Goal: Information Seeking & Learning: Learn about a topic

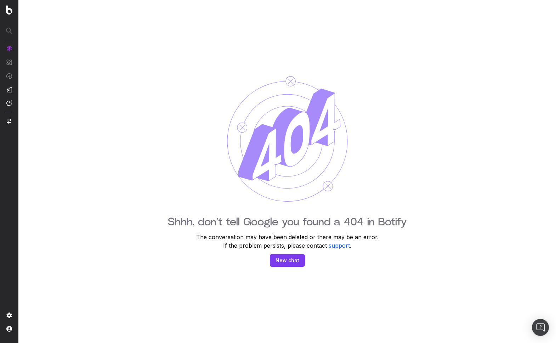
drag, startPoint x: 91, startPoint y: 101, endPoint x: 73, endPoint y: 92, distance: 20.1
click at [90, 101] on div "Shhh, don't tell Google you found a 404 in Botify The conversation may have bee…" at bounding box center [287, 171] width 538 height 343
click at [8, 12] on img at bounding box center [9, 9] width 6 height 9
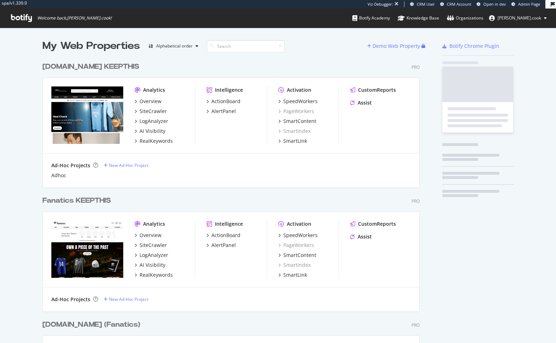
scroll to position [2055, 383]
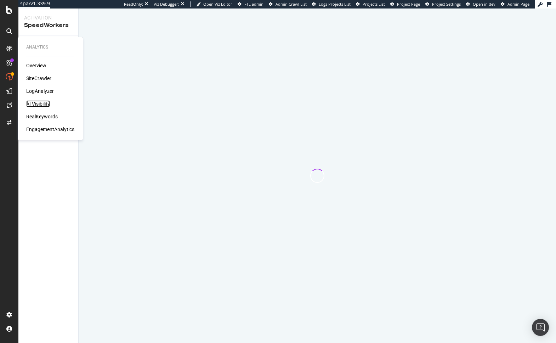
click at [41, 105] on div "AI Visibility" at bounding box center [38, 103] width 24 height 7
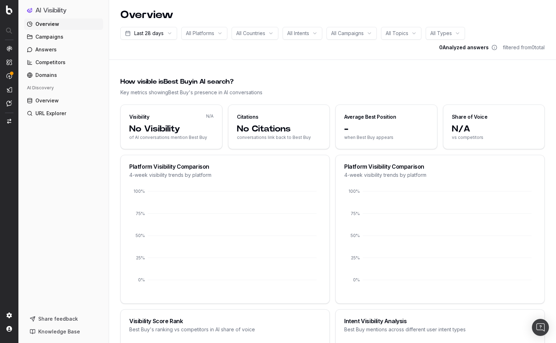
click at [59, 101] on link "Overview" at bounding box center [63, 100] width 79 height 11
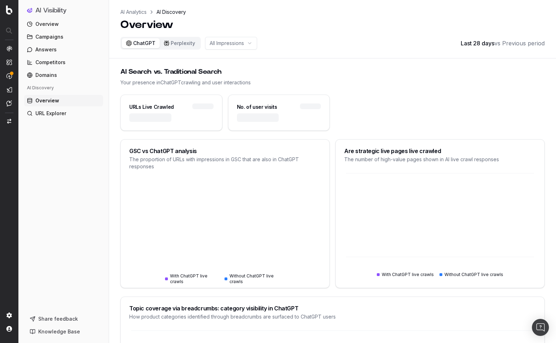
click at [84, 177] on div "Overview Campaigns Answers Competitors Domains AI Discovery Overview URL Explor…" at bounding box center [63, 162] width 79 height 289
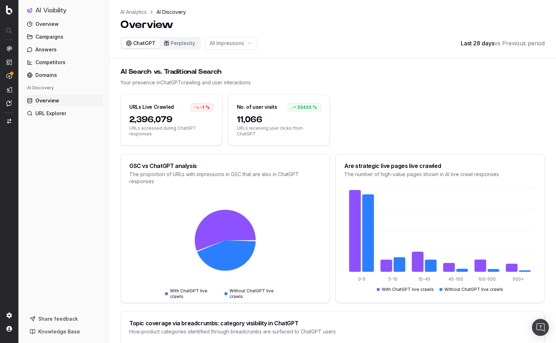
drag, startPoint x: 481, startPoint y: 80, endPoint x: 476, endPoint y: 87, distance: 8.7
click at [480, 80] on div "Your presence in ChatGPT crawling and user interactions" at bounding box center [332, 82] width 424 height 7
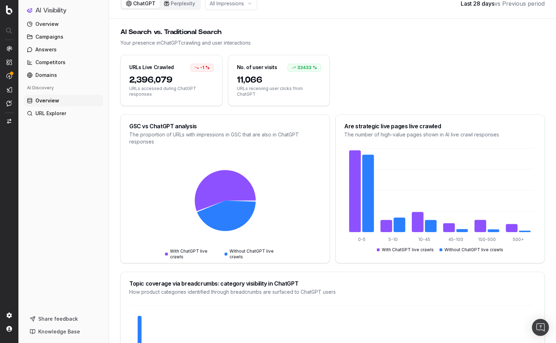
scroll to position [40, 0]
click at [359, 260] on div "0-5 5-10 10-45 45-100 100-500 500+ With ChatGPT live crawls Without ChatGPT liv…" at bounding box center [440, 204] width 209 height 116
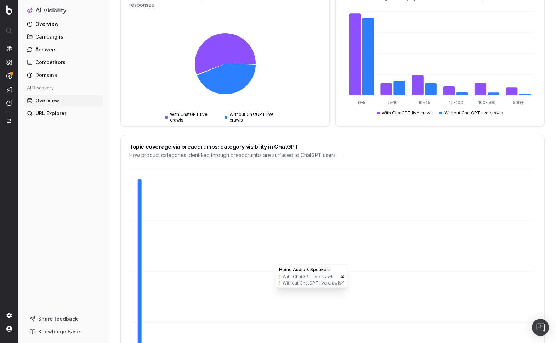
scroll to position [38, 0]
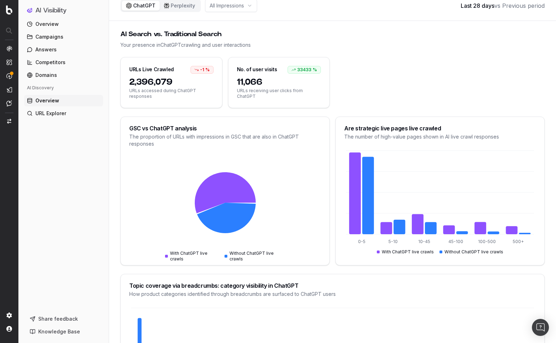
click at [355, 106] on div "URLs Live Crawled -1 % 2,396,079 URLs accessed during ChatGPT responses No. of …" at bounding box center [332, 82] width 424 height 51
click at [60, 270] on div "Overview Campaigns Answers Competitors Domains AI Discovery Overview URL Explor…" at bounding box center [63, 162] width 79 height 289
click at [176, 9] on button "Perplexity" at bounding box center [180, 6] width 40 height 10
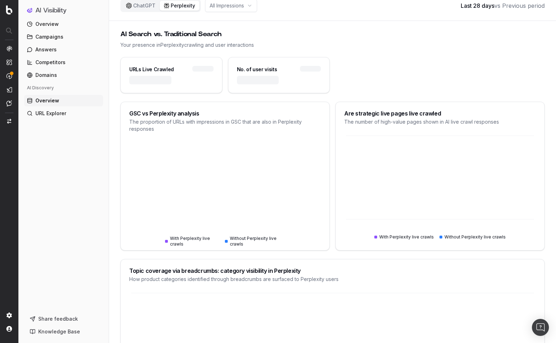
click at [231, 6] on html "AI Visibility Overview Campaigns Answers Competitors Domains AI Discovery Overv…" at bounding box center [278, 133] width 556 height 343
click at [278, 31] on html "AI Visibility Overview Campaigns Answers Competitors Domains AI Discovery Overv…" at bounding box center [278, 133] width 556 height 343
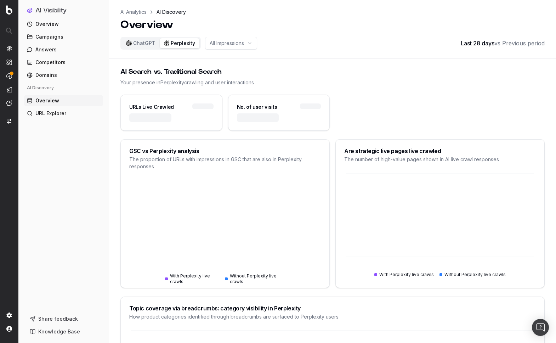
click at [144, 45] on button "ChatGPT" at bounding box center [141, 43] width 38 height 10
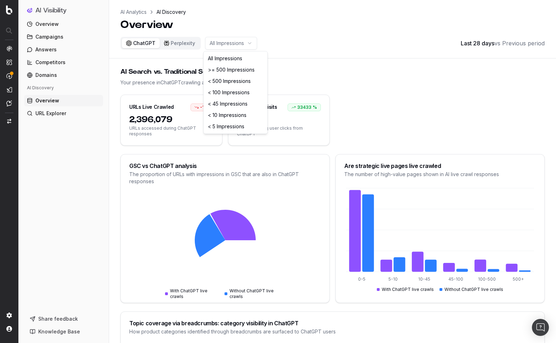
click at [222, 42] on html "AI Visibility Overview Campaigns Answers Competitors Domains AI Discovery Overv…" at bounding box center [278, 171] width 556 height 343
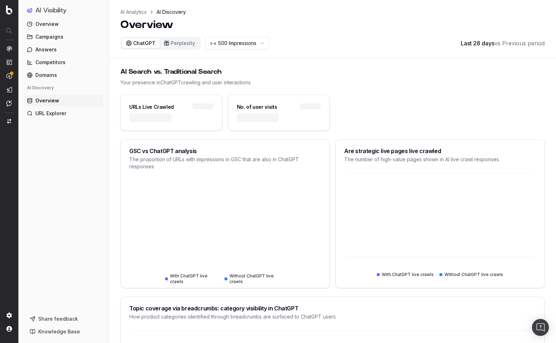
click at [317, 72] on div "AI Search vs. Traditional Search" at bounding box center [332, 72] width 424 height 10
click at [239, 44] on html "AI Visibility Overview Campaigns Answers Competitors Domains AI Discovery Overv…" at bounding box center [278, 171] width 556 height 343
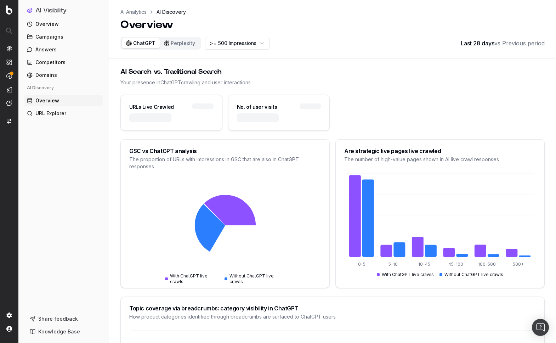
drag, startPoint x: 348, startPoint y: 66, endPoint x: 342, endPoint y: 67, distance: 6.6
click at [348, 66] on html "AI Visibility Overview Campaigns Answers Competitors Domains AI Discovery Overv…" at bounding box center [278, 171] width 556 height 343
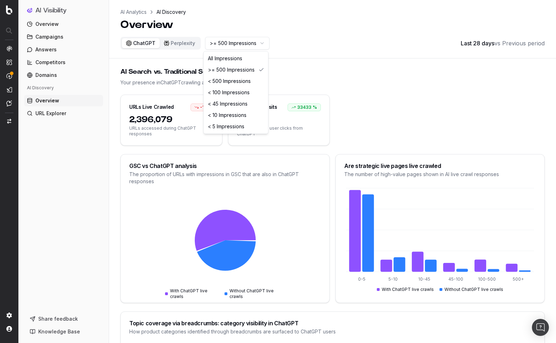
click at [246, 45] on html "AI Visibility Overview Campaigns Answers Competitors Domains AI Discovery Overv…" at bounding box center [278, 171] width 556 height 343
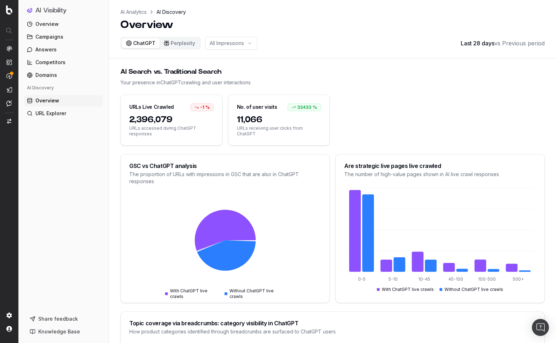
click at [272, 74] on div "AI Search vs. Traditional Search" at bounding box center [332, 72] width 424 height 10
click at [222, 42] on html "AI Visibility Overview Campaigns Answers Competitors Domains AI Discovery Overv…" at bounding box center [278, 171] width 556 height 343
click at [446, 140] on div "URLs Live Crawled -1 % 2,396,079 URLs accessed during ChatGPT responses No. of …" at bounding box center [332, 120] width 424 height 51
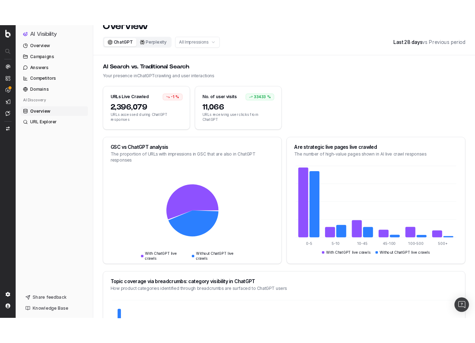
scroll to position [30, 0]
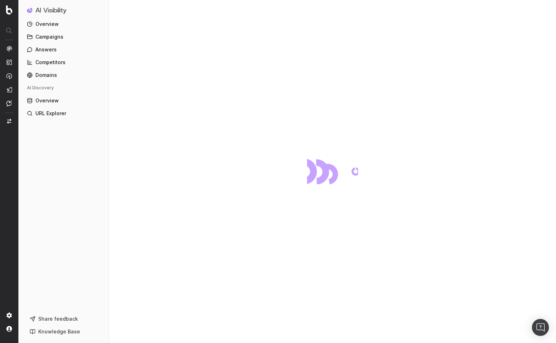
click at [81, 220] on div "Overview Campaigns Answers Competitors Domains AI Discovery Overview URL Explor…" at bounding box center [63, 162] width 79 height 289
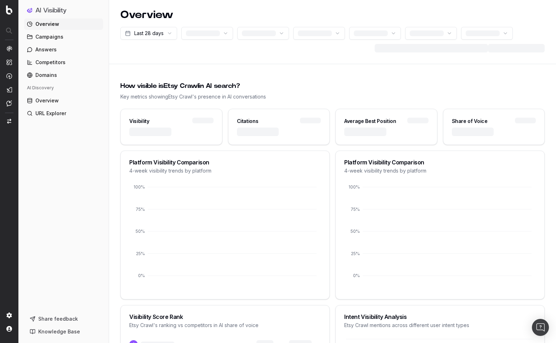
click at [70, 161] on div "Overview Campaigns Answers Competitors Domains AI Discovery Overview URL Explor…" at bounding box center [63, 162] width 79 height 289
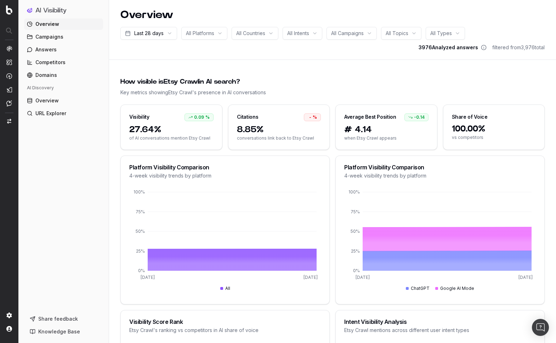
click at [90, 165] on div "Overview Campaigns Answers Competitors Domains AI Discovery Overview URL Explor…" at bounding box center [63, 162] width 79 height 289
click at [265, 70] on div "How visible is Etsy Crawl in AI search? Key metrics showing Etsy Crawl 's prese…" at bounding box center [332, 86] width 424 height 36
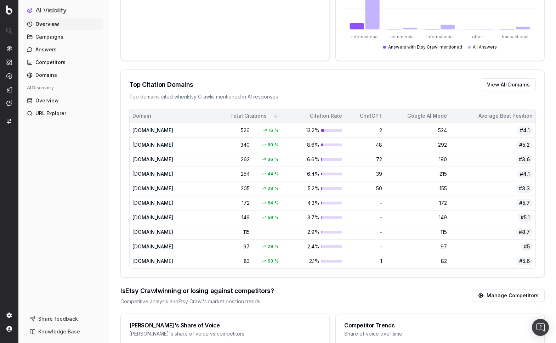
scroll to position [398, 0]
click at [532, 293] on link "Manage Competitors" at bounding box center [508, 295] width 73 height 13
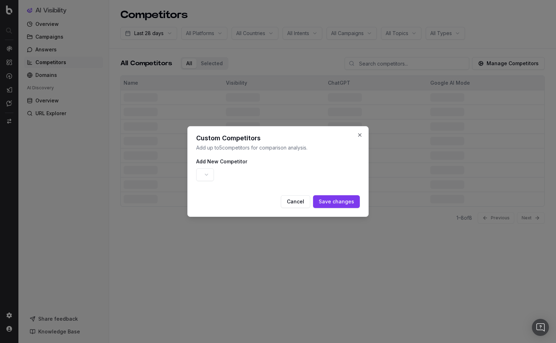
drag, startPoint x: 298, startPoint y: 163, endPoint x: 311, endPoint y: 157, distance: 14.9
click at [299, 163] on div "Add New Competitor" at bounding box center [278, 170] width 164 height 27
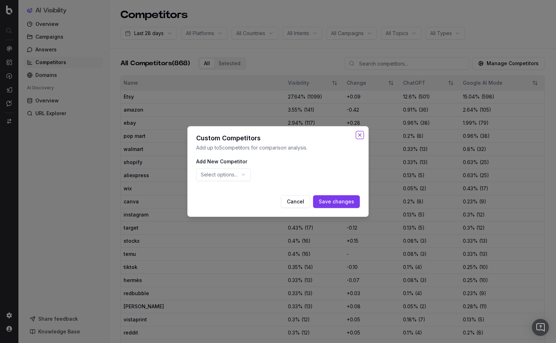
click at [359, 135] on button "Close" at bounding box center [360, 135] width 6 height 6
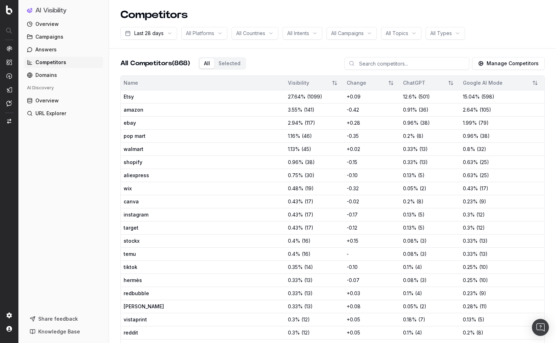
click at [508, 64] on button "Manage Competitors" at bounding box center [508, 63] width 73 height 13
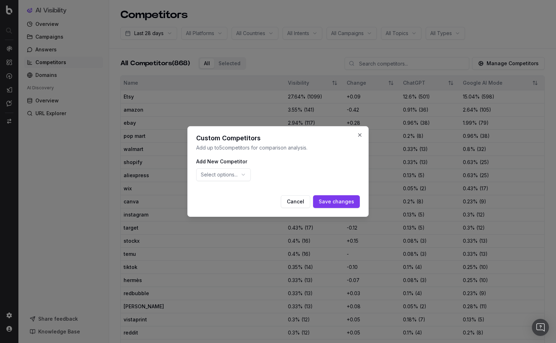
click at [204, 43] on div at bounding box center [278, 171] width 556 height 343
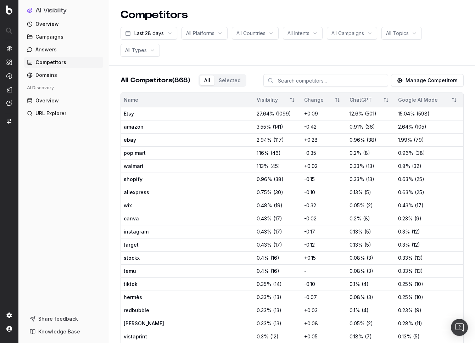
drag, startPoint x: 326, startPoint y: 53, endPoint x: 410, endPoint y: 72, distance: 86.3
click at [327, 53] on div "Last 28 days All Platforms All Countries All Intents All Campaigns All Topics A…" at bounding box center [291, 42] width 343 height 30
click at [422, 80] on button "Manage Competitors" at bounding box center [427, 80] width 73 height 13
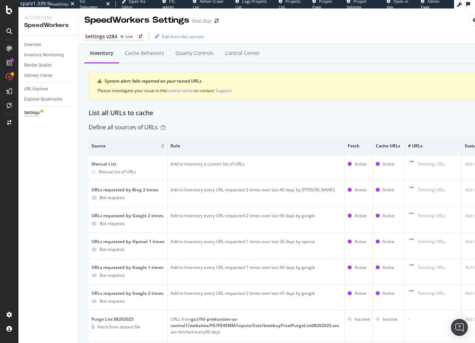
click at [63, 156] on div "Overview Inventory Monitoring Render Quality Delivery Center URL Explorer Explo…" at bounding box center [48, 188] width 60 height 307
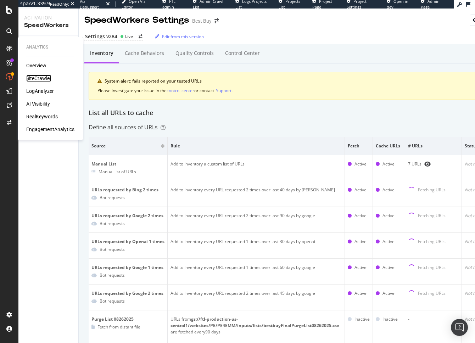
click at [48, 79] on div "SiteCrawler" at bounding box center [38, 78] width 25 height 7
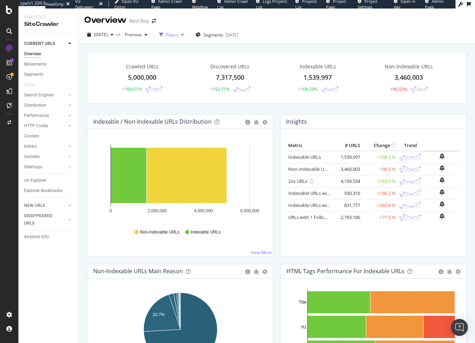
click at [178, 34] on div "Filters" at bounding box center [172, 35] width 12 height 6
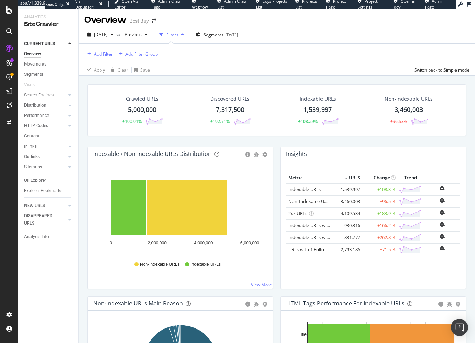
click at [101, 53] on div "Add Filter" at bounding box center [103, 54] width 19 height 6
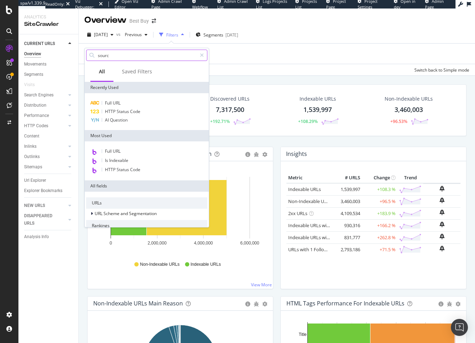
type input "source"
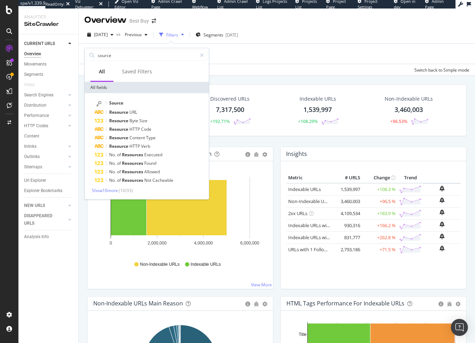
click at [279, 69] on div "Apply Clear Save Switch back to Simple mode" at bounding box center [277, 70] width 396 height 12
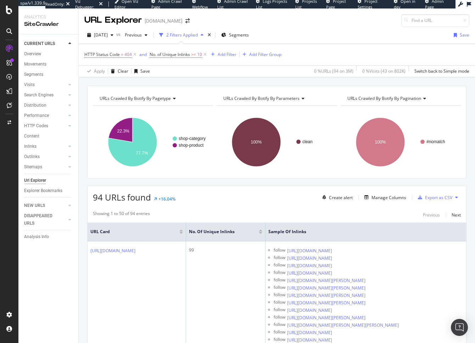
click at [338, 33] on div "2025 Oct. 3rd vs Previous 2 Filters Applied Segments Save" at bounding box center [277, 36] width 396 height 14
click at [388, 195] on div "Manage Columns" at bounding box center [388, 197] width 35 height 6
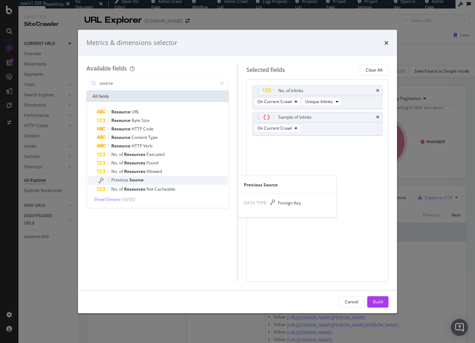
type input "source"
drag, startPoint x: 124, startPoint y: 180, endPoint x: 131, endPoint y: 207, distance: 28.0
click at [124, 180] on span "Previous" at bounding box center [120, 180] width 18 height 6
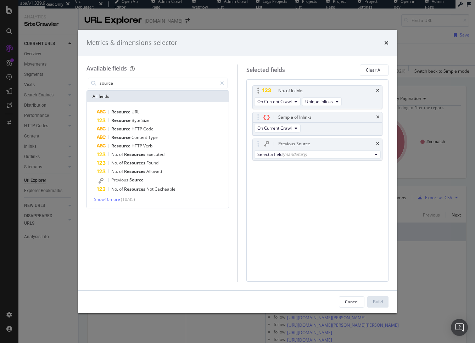
drag, startPoint x: 377, startPoint y: 115, endPoint x: 379, endPoint y: 91, distance: 24.2
click at [377, 115] on icon "times" at bounding box center [377, 117] width 3 height 4
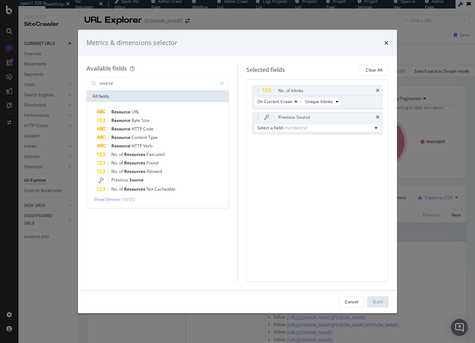
drag, startPoint x: 378, startPoint y: 91, endPoint x: 370, endPoint y: 217, distance: 125.6
click at [378, 91] on icon "times" at bounding box center [377, 91] width 3 height 4
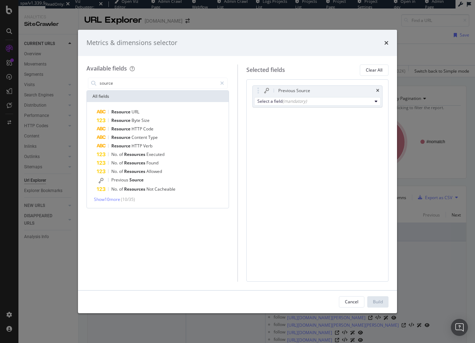
drag, startPoint x: 355, startPoint y: 301, endPoint x: 318, endPoint y: 269, distance: 47.9
click at [355, 301] on div "Cancel" at bounding box center [351, 302] width 13 height 6
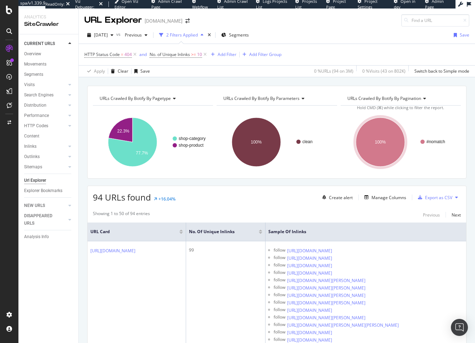
drag, startPoint x: 170, startPoint y: 79, endPoint x: 236, endPoint y: 110, distance: 72.9
click at [170, 79] on div "URLs Crawled By Botify By pagetype Chart (by Value) Table Expand Export as CSV …" at bounding box center [277, 85] width 396 height 17
click at [387, 200] on div "Manage Columns" at bounding box center [383, 197] width 45 height 8
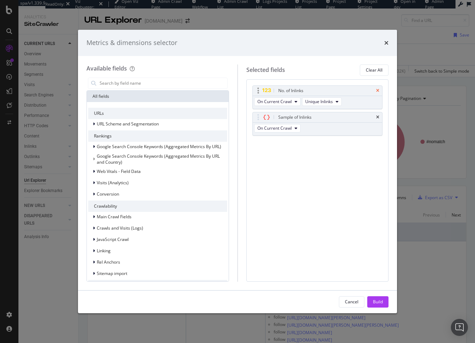
click at [378, 90] on icon "times" at bounding box center [377, 91] width 3 height 4
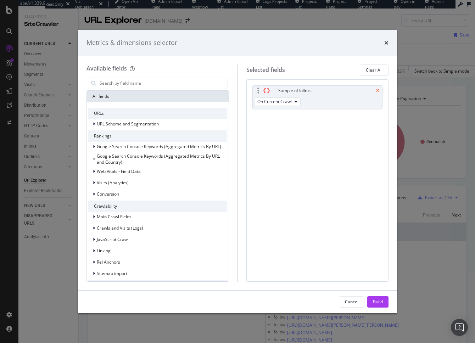
click at [378, 89] on icon "times" at bounding box center [377, 91] width 3 height 4
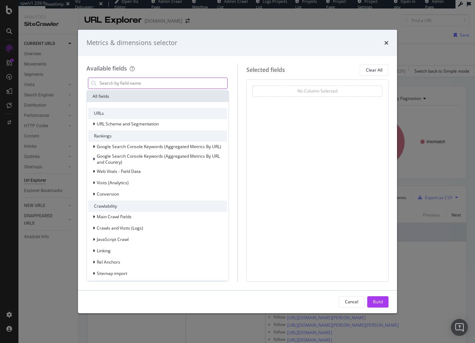
click at [130, 80] on input "modal" at bounding box center [163, 83] width 128 height 11
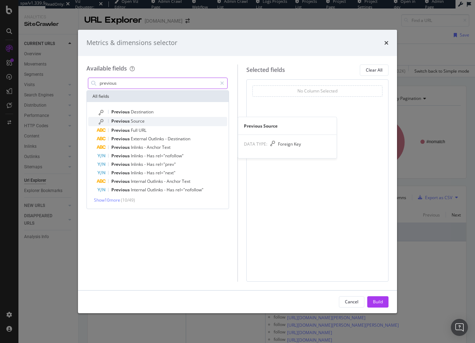
type input "previous"
click at [123, 120] on span "Previous" at bounding box center [120, 121] width 19 height 6
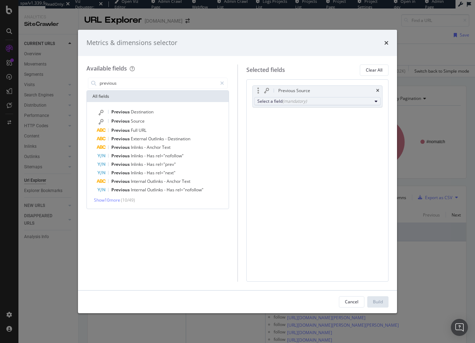
click at [300, 100] on div "(mandatory)" at bounding box center [294, 101] width 24 height 6
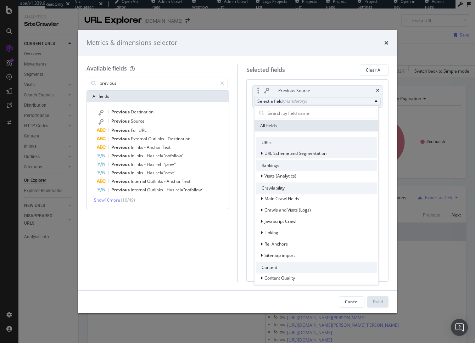
drag, startPoint x: 291, startPoint y: 149, endPoint x: 291, endPoint y: 158, distance: 8.2
click at [291, 149] on div "URL Scheme and Segmentation" at bounding box center [316, 153] width 121 height 10
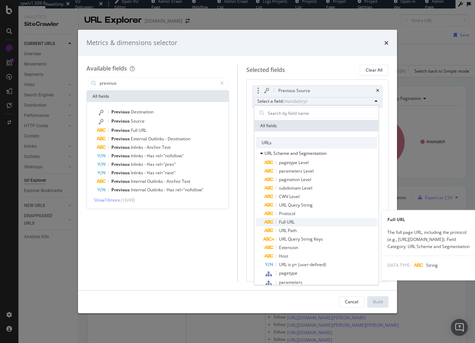
click at [295, 221] on span "Full URL" at bounding box center [320, 222] width 113 height 8
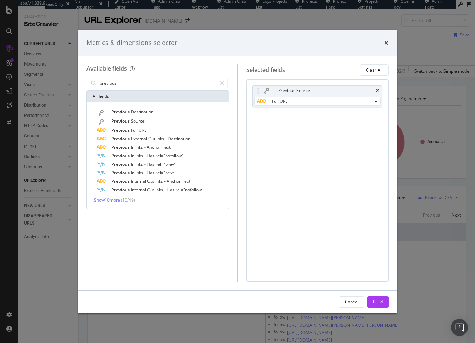
drag, startPoint x: 374, startPoint y: 298, endPoint x: 362, endPoint y: 25, distance: 273.0
click at [374, 298] on div "Build" at bounding box center [378, 301] width 10 height 11
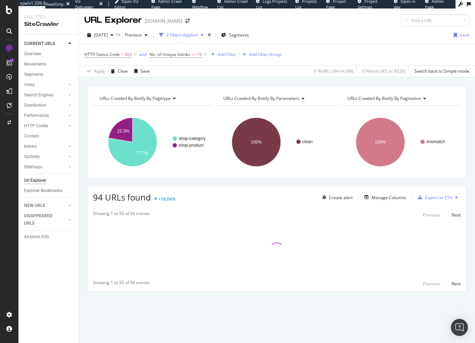
click at [467, 4] on icon at bounding box center [468, 4] width 4 height 5
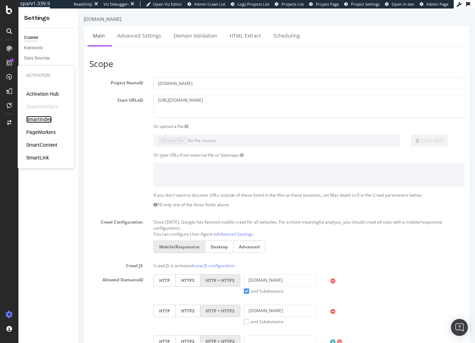
click at [43, 119] on div "SmartIndex" at bounding box center [38, 119] width 25 height 7
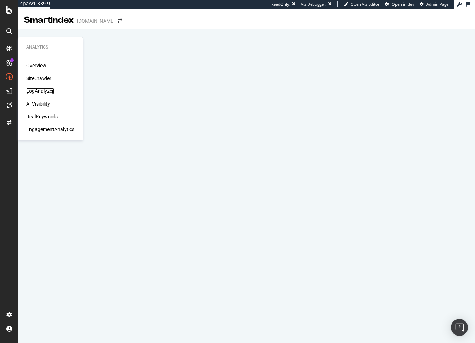
click at [42, 92] on div "LogAnalyzer" at bounding box center [40, 90] width 28 height 7
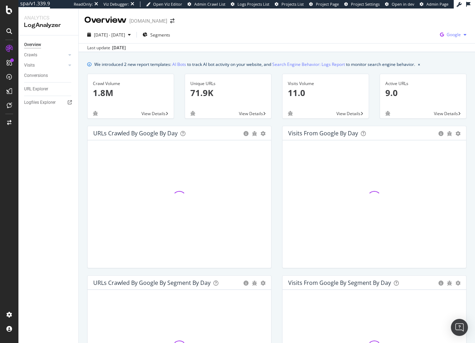
click at [457, 36] on span "Google" at bounding box center [453, 35] width 14 height 6
click at [416, 39] on span "OpenAI" at bounding box center [418, 41] width 26 height 6
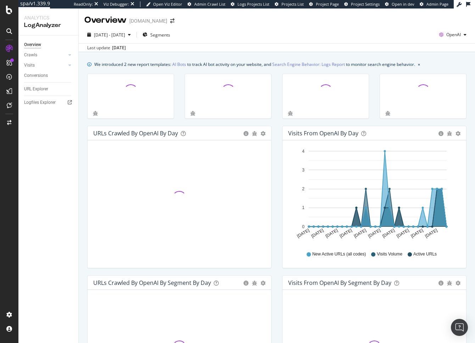
click at [240, 53] on div "We introduced 2 new report templates: AI Bots to track AI bot activity on your …" at bounding box center [277, 325] width 396 height 547
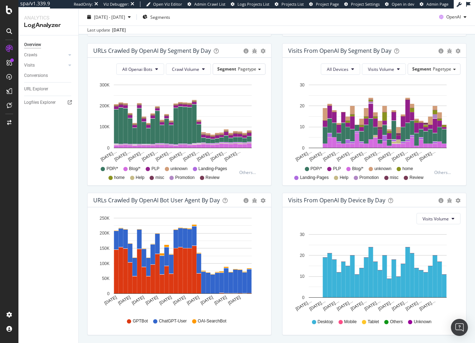
scroll to position [256, 0]
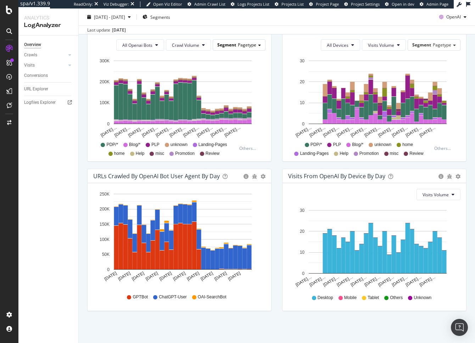
click at [247, 46] on span "Pagetype" at bounding box center [247, 45] width 18 height 6
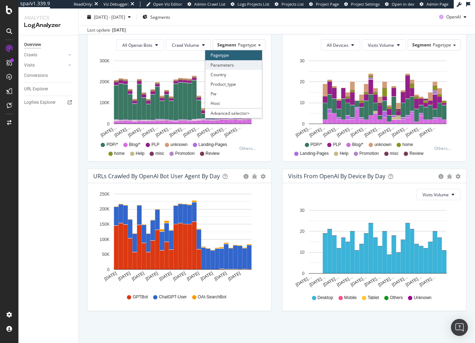
click at [238, 63] on div "Parameters" at bounding box center [233, 65] width 57 height 10
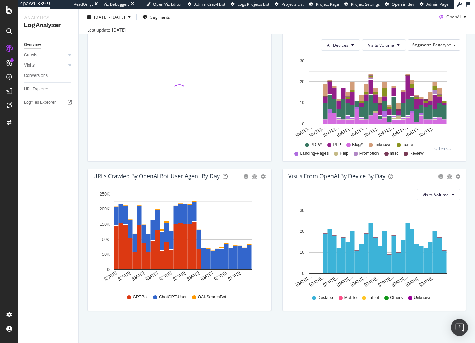
click at [274, 105] on div "URLs Crawled by OpenAI By Segment By Day Timeline (by Value) Table Hold CMD (⌘)…" at bounding box center [179, 93] width 195 height 149
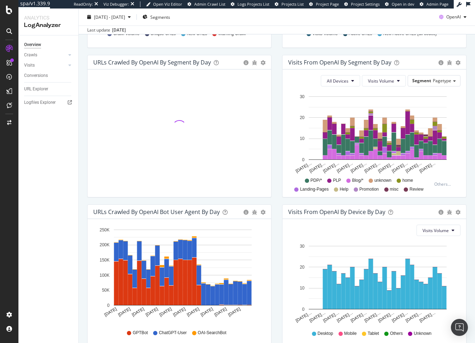
scroll to position [220, 0]
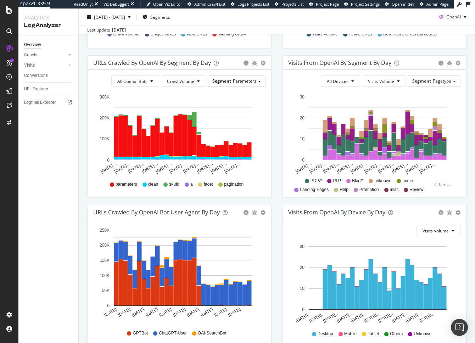
click at [250, 82] on span "Parameters" at bounding box center [244, 81] width 23 height 6
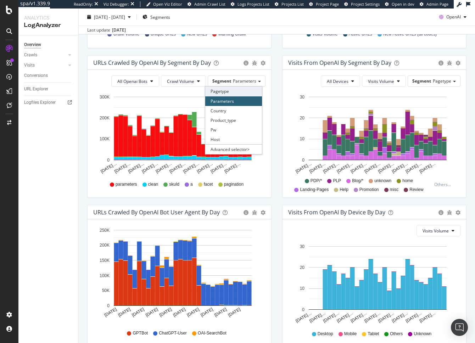
click at [229, 92] on div "Pagetype" at bounding box center [233, 91] width 57 height 10
